Goal: Task Accomplishment & Management: Use online tool/utility

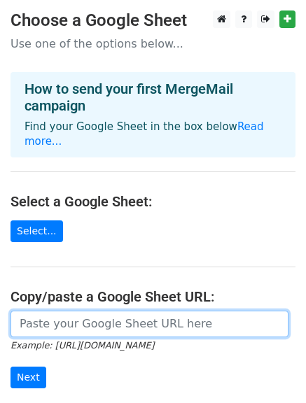
click at [60, 311] on input "url" at bounding box center [150, 324] width 278 height 27
paste input "[URL][DOMAIN_NAME]"
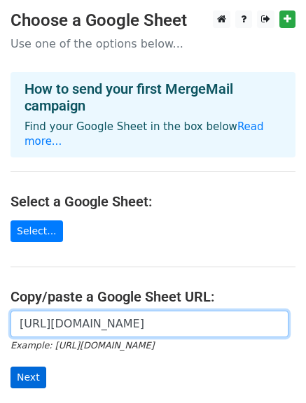
type input "[URL][DOMAIN_NAME]"
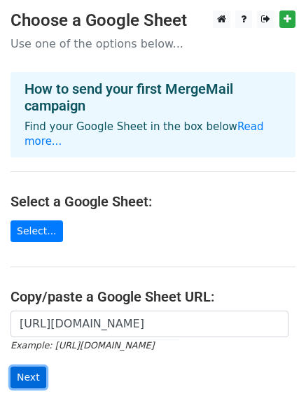
scroll to position [0, 0]
click at [28, 367] on input "Next" at bounding box center [29, 378] width 36 height 22
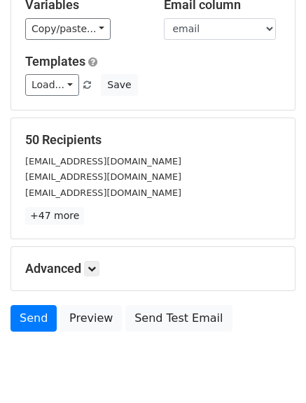
scroll to position [196, 0]
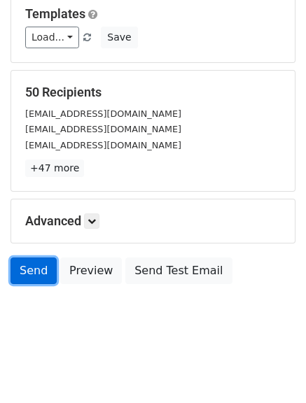
click at [30, 273] on link "Send" at bounding box center [34, 271] width 46 height 27
click at [30, 265] on link "Send" at bounding box center [34, 271] width 46 height 27
click at [30, 270] on link "Send" at bounding box center [34, 271] width 46 height 27
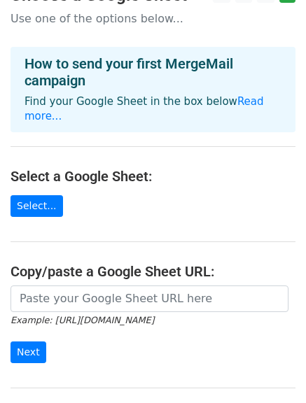
scroll to position [6, 0]
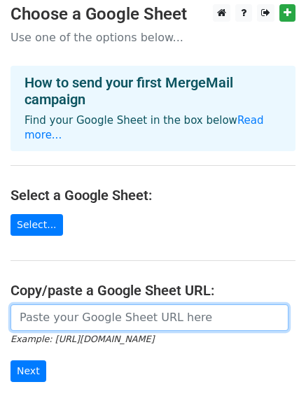
click at [57, 306] on input "url" at bounding box center [150, 318] width 278 height 27
click at [30, 305] on input "url" at bounding box center [150, 318] width 278 height 27
paste input "[URL][DOMAIN_NAME]"
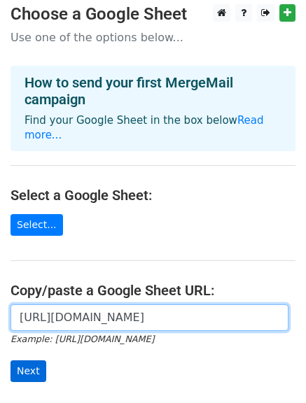
type input "[URL][DOMAIN_NAME]"
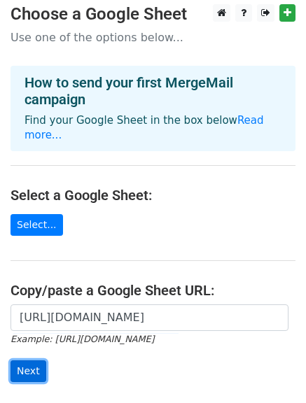
scroll to position [0, 0]
click at [30, 361] on input "Next" at bounding box center [29, 372] width 36 height 22
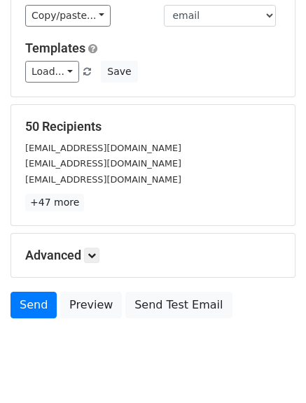
scroll to position [165, 0]
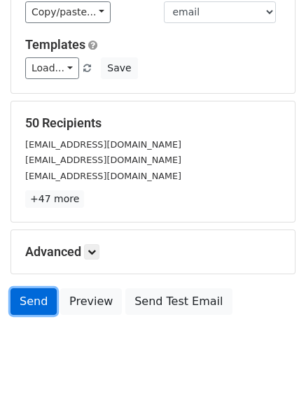
click at [38, 296] on link "Send" at bounding box center [34, 302] width 46 height 27
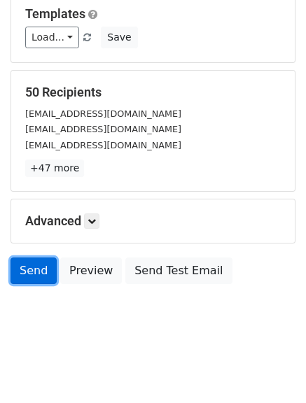
click at [23, 267] on link "Send" at bounding box center [34, 271] width 46 height 27
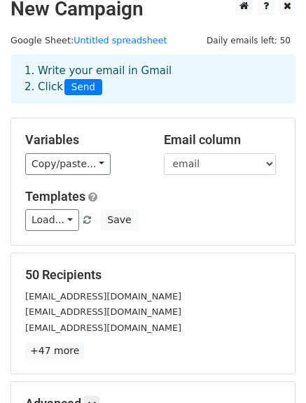
scroll to position [0, 0]
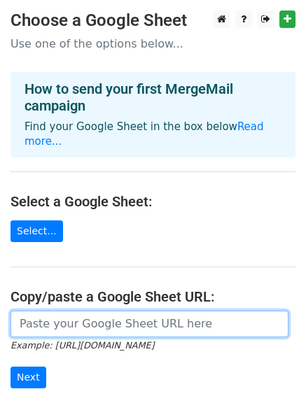
click at [130, 312] on input "url" at bounding box center [150, 324] width 278 height 27
paste input "https://docs.google.com/spreadsheets/d/19AUFK7Tx3hmiYsJBejdfRqYZx_nqgVgniVtsl7y…"
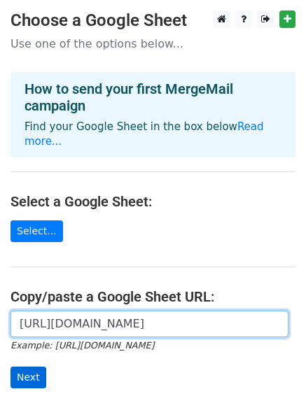
type input "https://docs.google.com/spreadsheets/d/19AUFK7Tx3hmiYsJBejdfRqYZx_nqgVgniVtsl7y…"
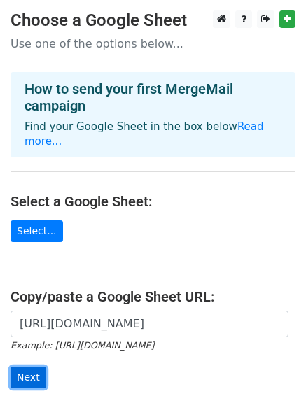
scroll to position [0, 0]
click at [30, 367] on input "Next" at bounding box center [29, 378] width 36 height 22
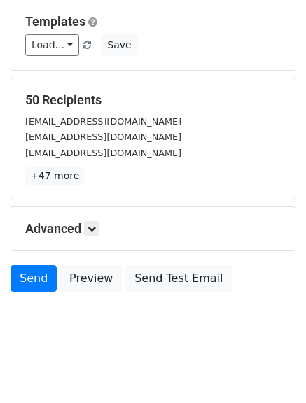
scroll to position [194, 0]
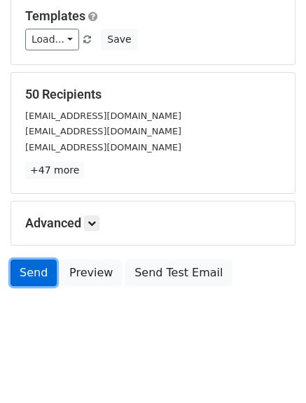
click at [32, 274] on link "Send" at bounding box center [34, 273] width 46 height 27
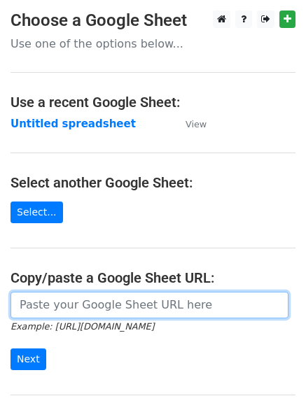
click at [67, 307] on input "url" at bounding box center [150, 305] width 278 height 27
paste input "https://docs.google.com/spreadsheets/d/19AUFK7Tx3hmiYsJBejdfRqYZx_nqgVgniVtsl7y…"
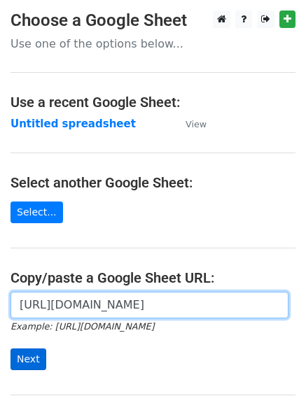
type input "https://docs.google.com/spreadsheets/d/19AUFK7Tx3hmiYsJBejdfRqYZx_nqgVgniVtsl7y…"
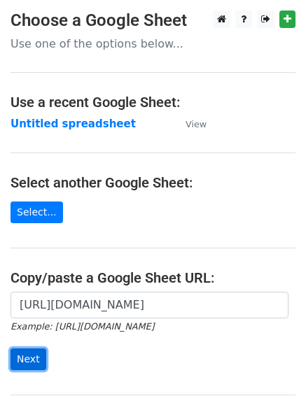
scroll to position [0, 0]
click at [25, 360] on input "Next" at bounding box center [29, 360] width 36 height 22
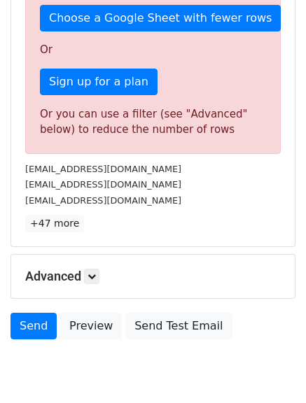
scroll to position [456, 0]
